Goal: Task Accomplishment & Management: Manage account settings

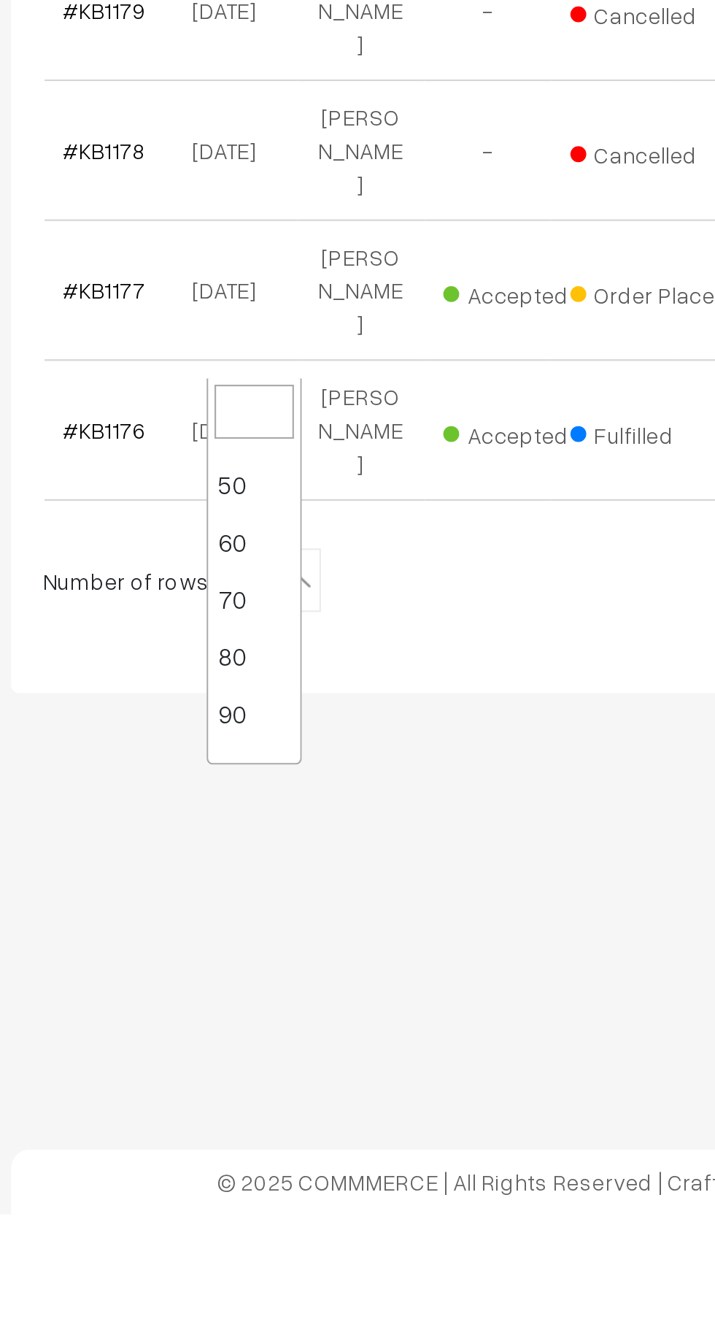
scroll to position [117, 0]
select select "100"
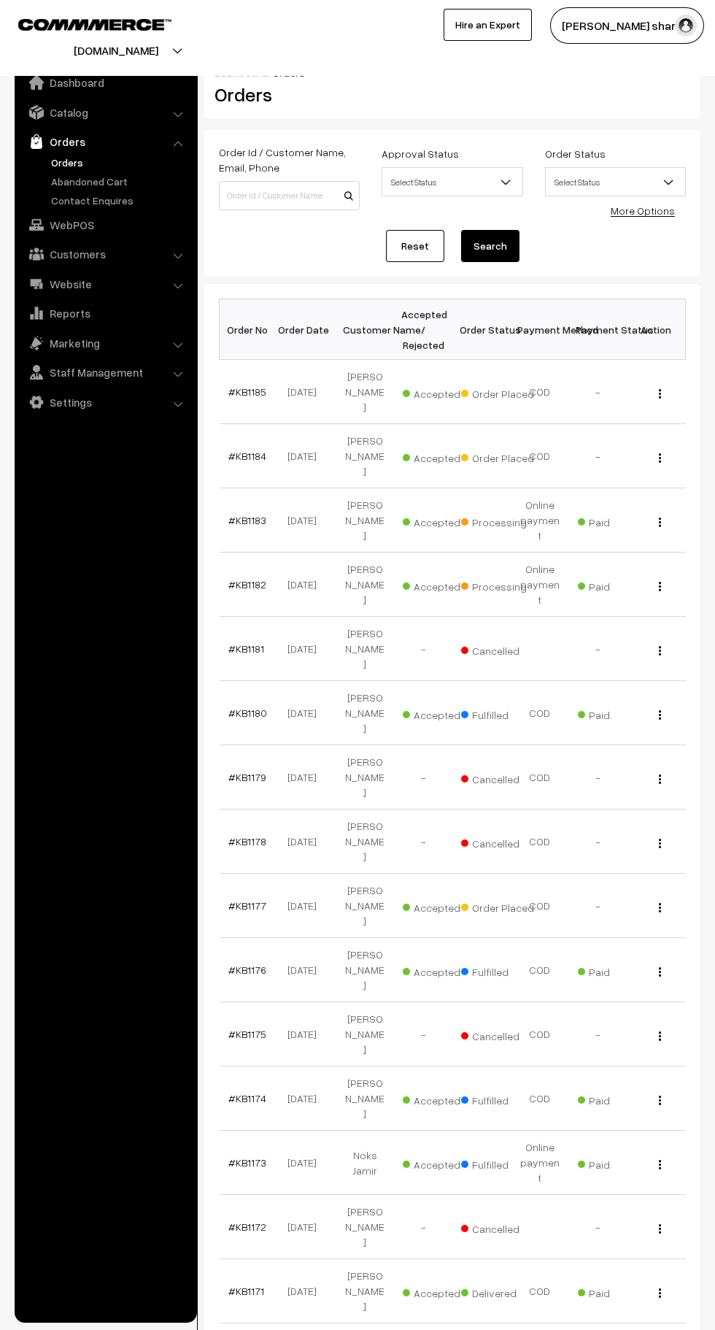
scroll to position [15, 0]
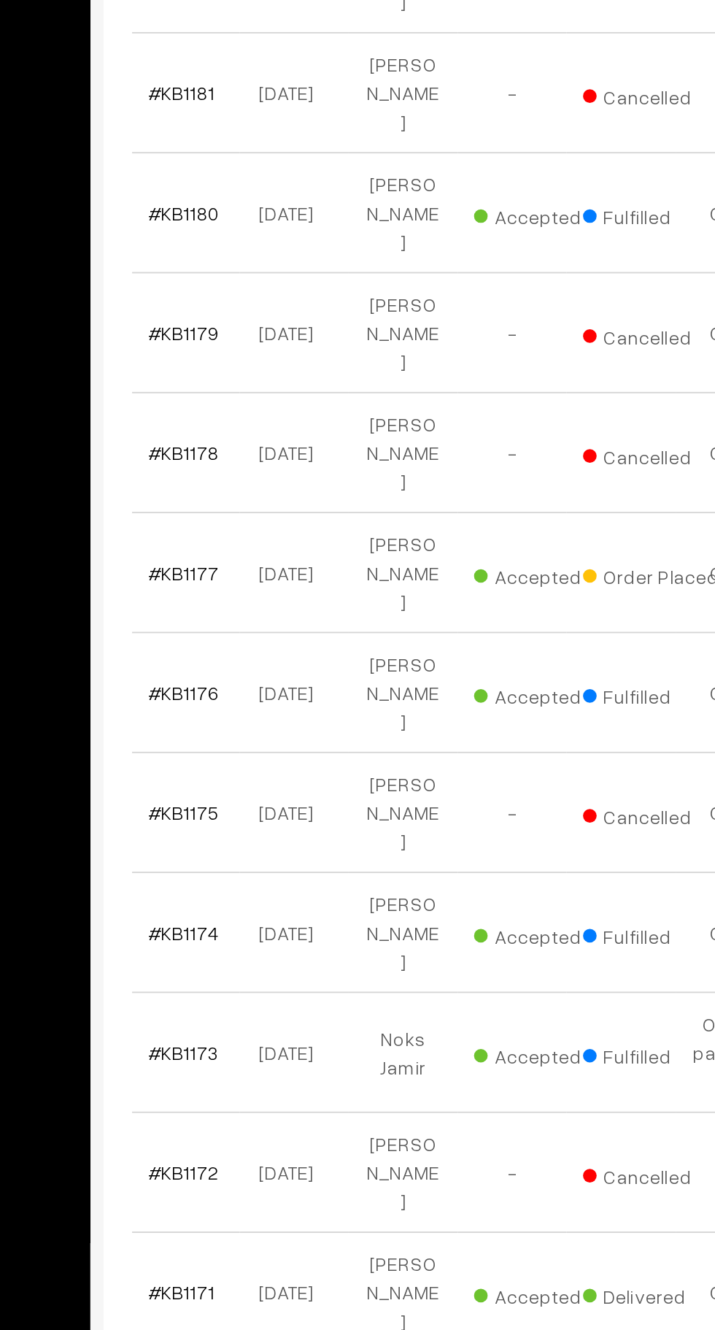
click at [254, 1329] on link "#KB1170" at bounding box center [248, 1356] width 39 height 12
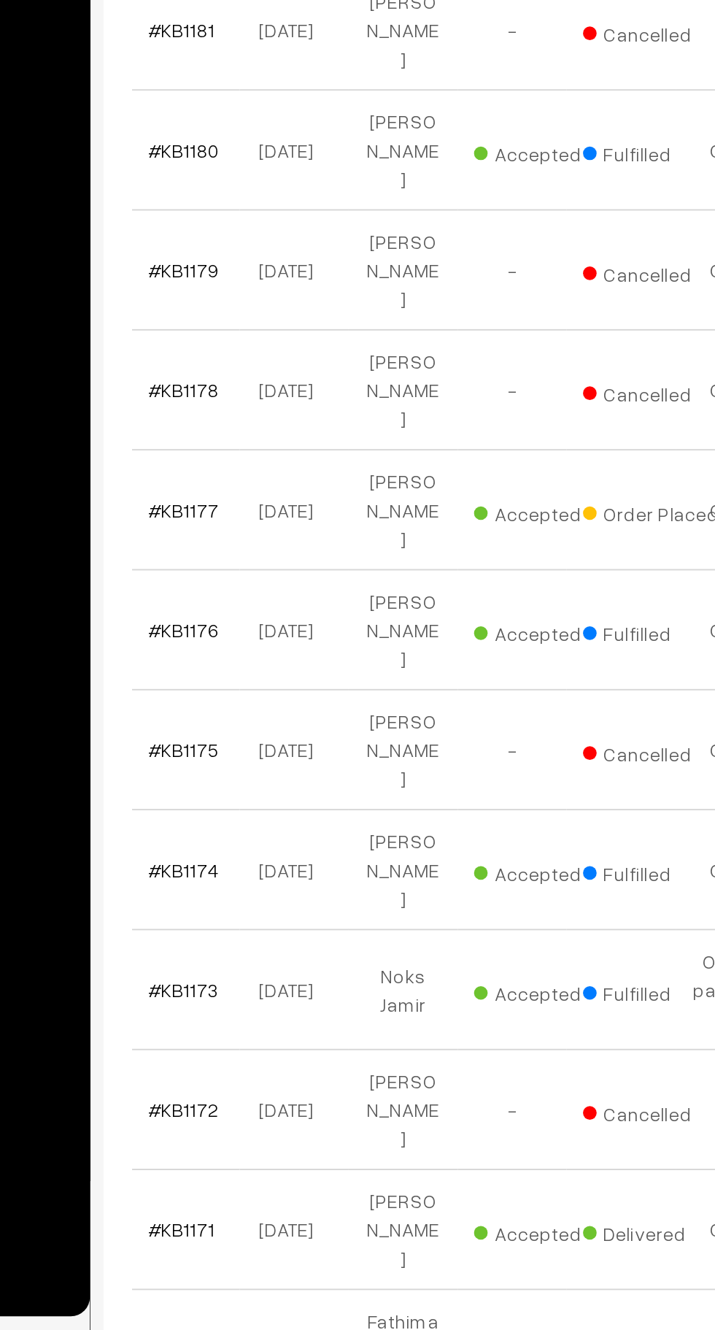
scroll to position [53, 0]
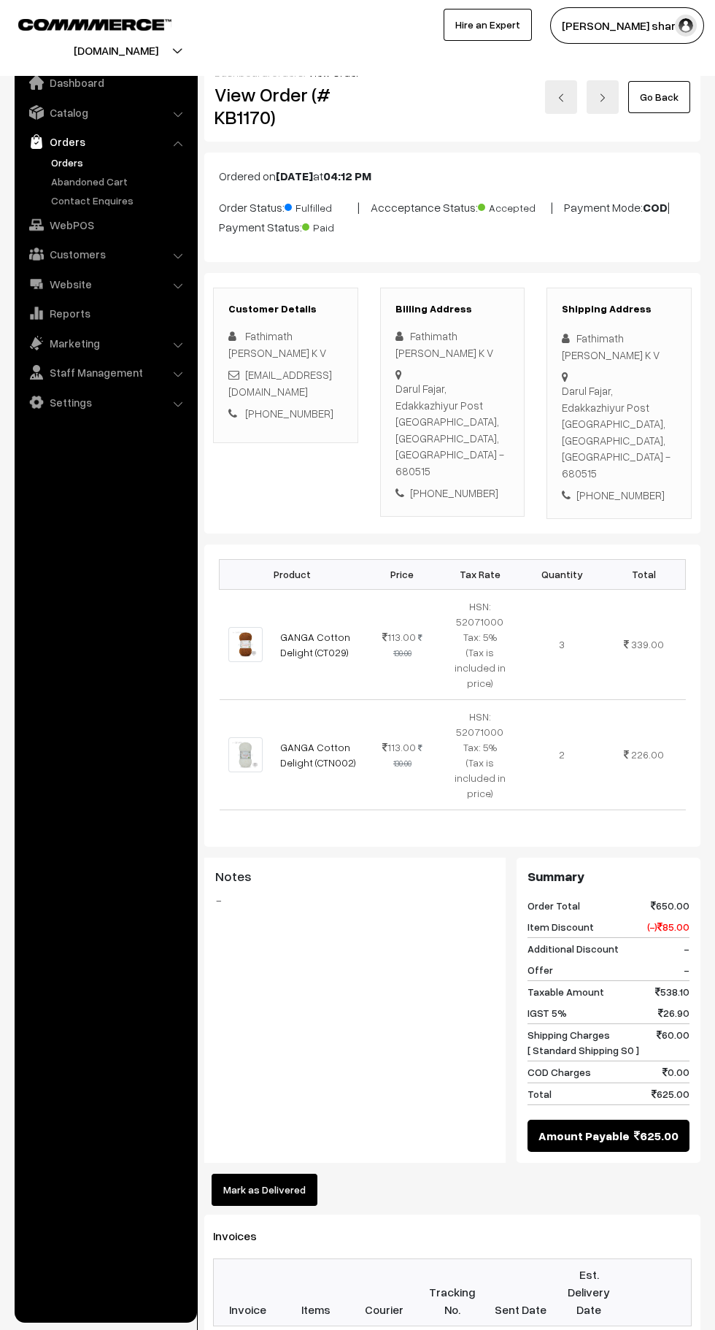
click at [280, 1174] on button "Mark as Delivered" at bounding box center [265, 1190] width 106 height 32
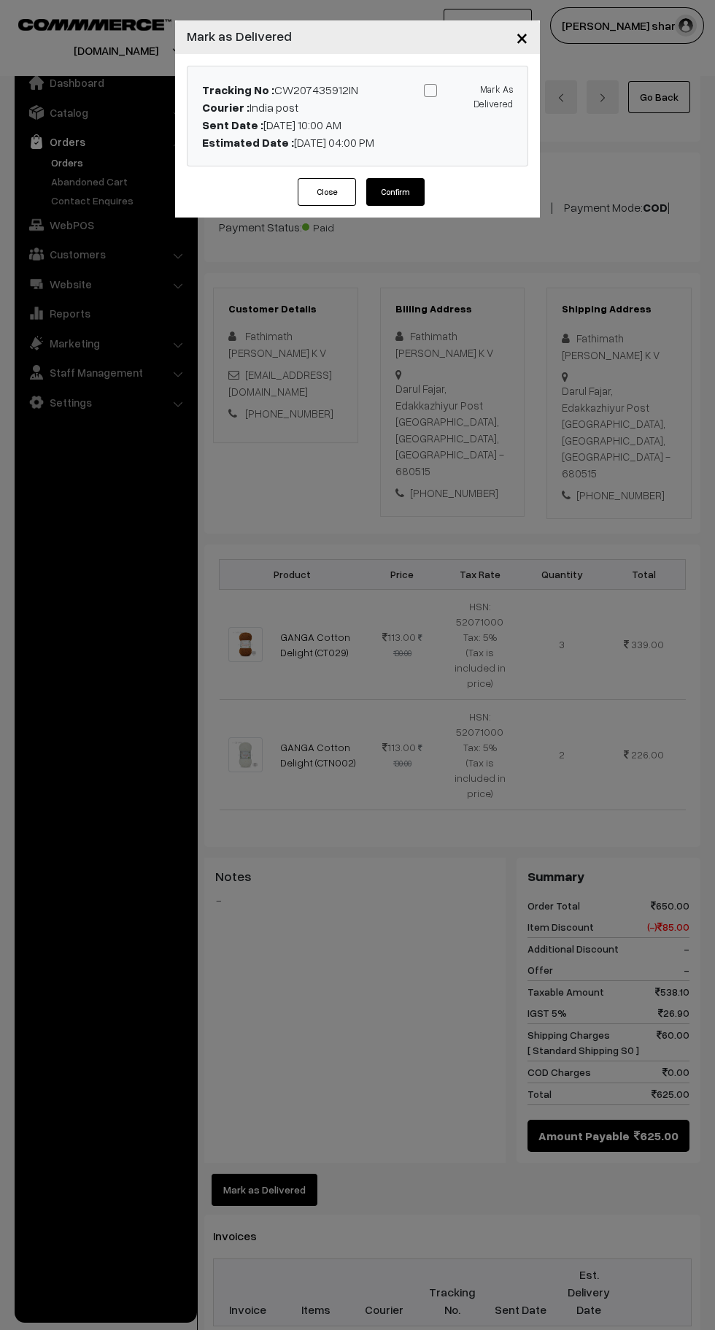
click at [430, 91] on span at bounding box center [430, 90] width 13 height 13
click at [461, 91] on input "Mark As Delivered" at bounding box center [465, 87] width 9 height 9
checkbox input "true"
click at [419, 204] on button "Confirm" at bounding box center [395, 192] width 58 height 28
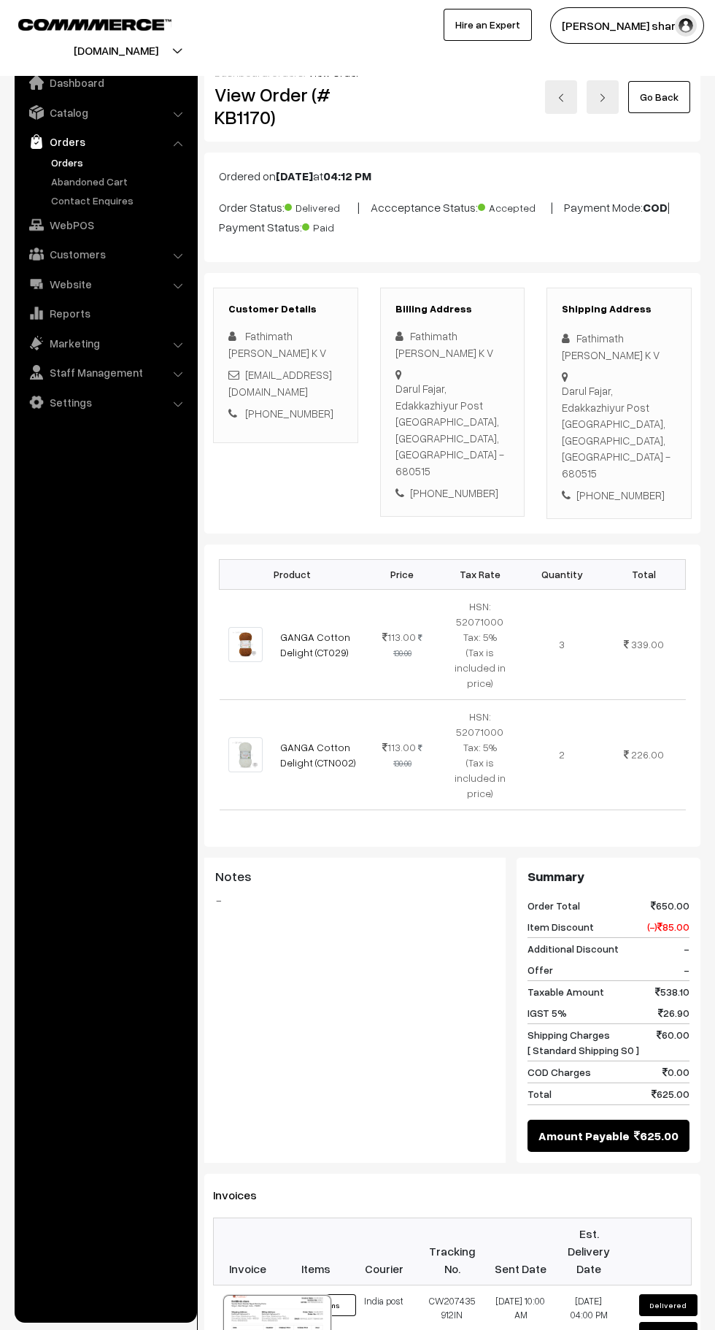
click at [669, 101] on link "Go Back" at bounding box center [660, 97] width 62 height 32
